Goal: Task Accomplishment & Management: Use online tool/utility

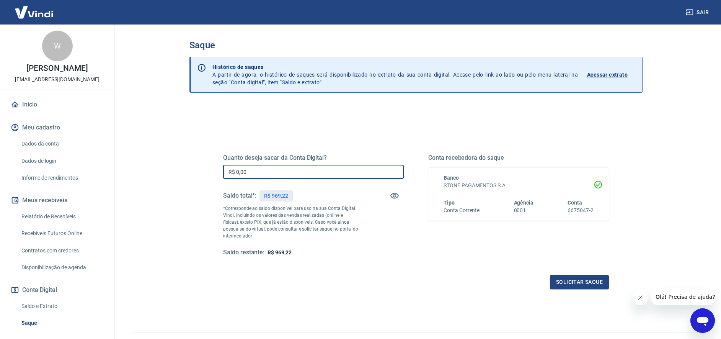
click at [275, 176] on input "R$ 0,00" at bounding box center [313, 172] width 181 height 14
type input "R$ 969,00"
click at [577, 285] on button "Solicitar saque" at bounding box center [579, 282] width 59 height 14
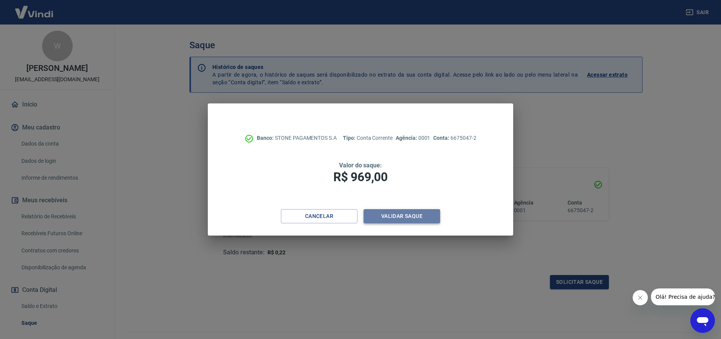
click at [404, 217] on button "Validar saque" at bounding box center [402, 216] width 77 height 14
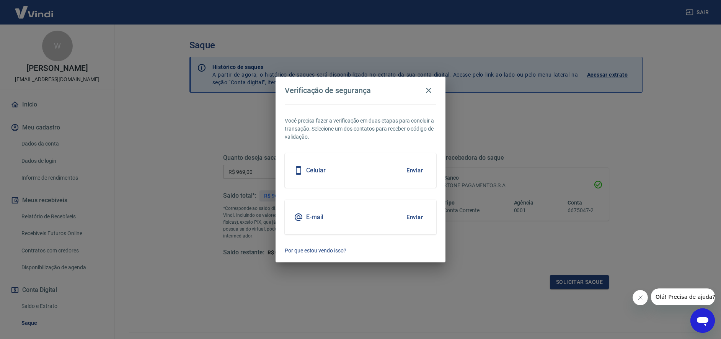
click at [365, 216] on div "E-mail Enviar" at bounding box center [361, 217] width 152 height 34
click at [404, 215] on button "Enviar" at bounding box center [414, 217] width 25 height 16
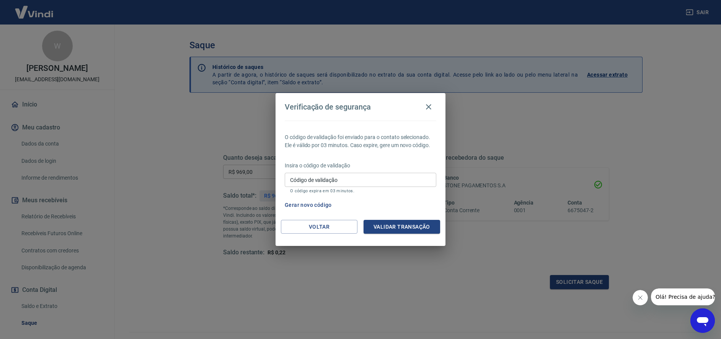
click at [325, 177] on div "Código de validação Código de validação O código expira em 03 minutos." at bounding box center [361, 183] width 152 height 21
click at [309, 178] on input "Código de validação" at bounding box center [361, 180] width 152 height 14
paste input "122672"
type input "122672"
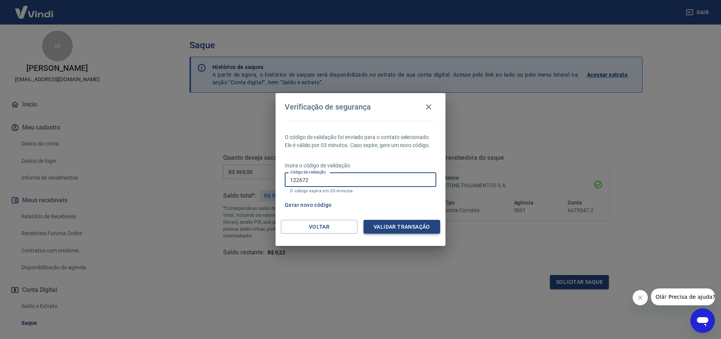
click at [402, 227] on button "Validar transação" at bounding box center [402, 227] width 77 height 14
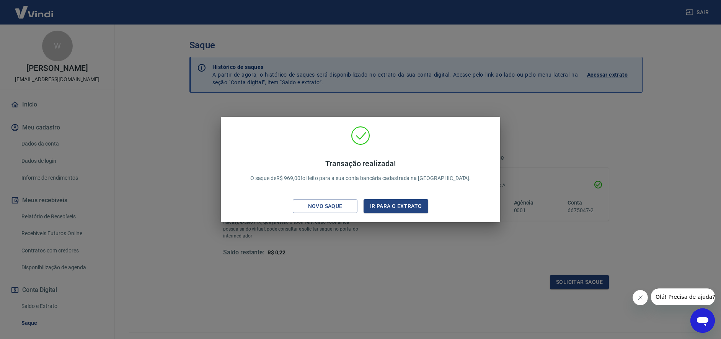
click at [495, 108] on div "Transação realizada! O saque de R$ 969,00 foi feito para a sua conta bancária c…" at bounding box center [360, 169] width 721 height 339
